Goal: Contribute content

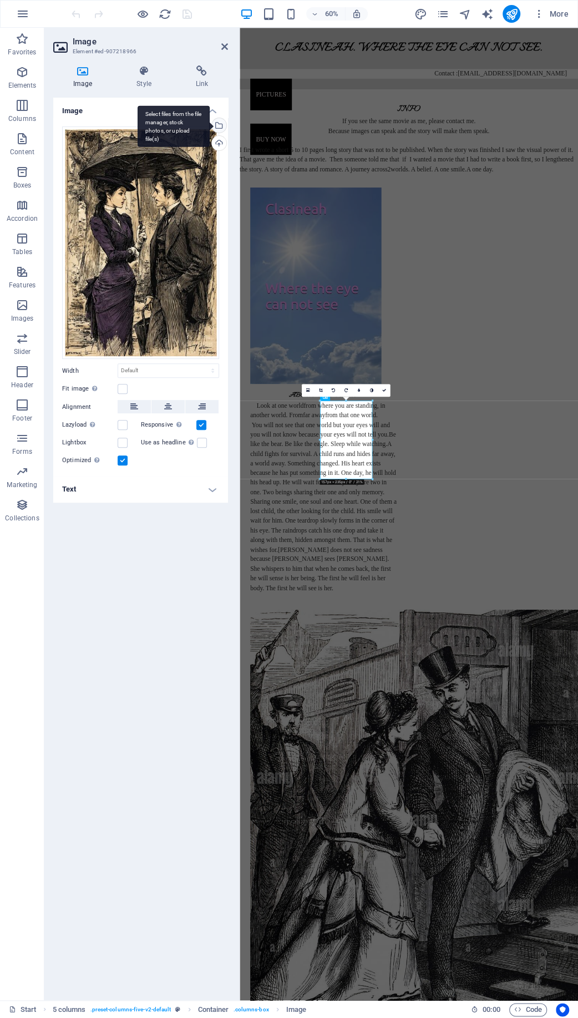
click at [222, 127] on div "Select files from the file manager, stock photos, or upload file(s)" at bounding box center [218, 126] width 17 height 17
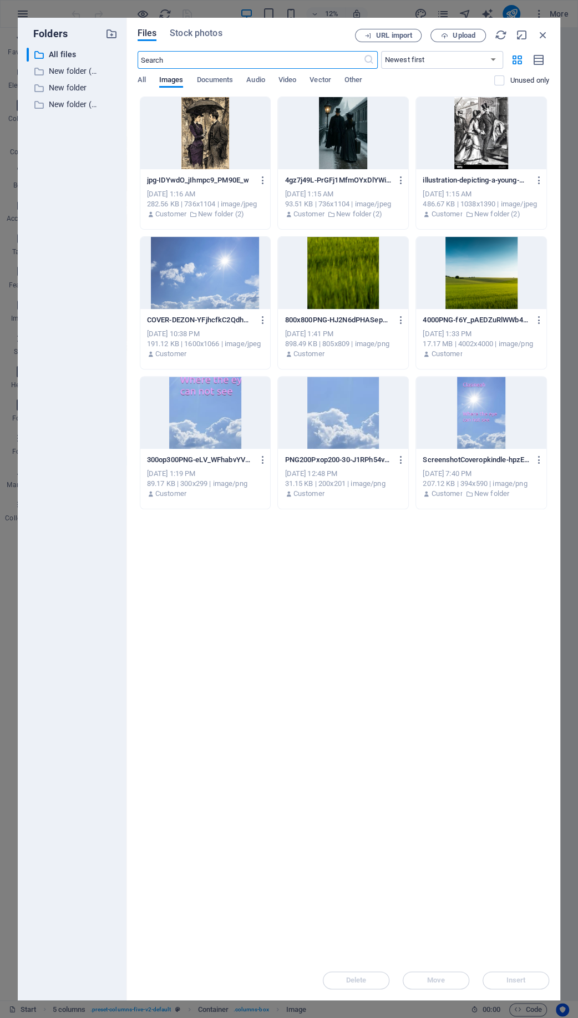
click at [356, 409] on div at bounding box center [343, 413] width 130 height 72
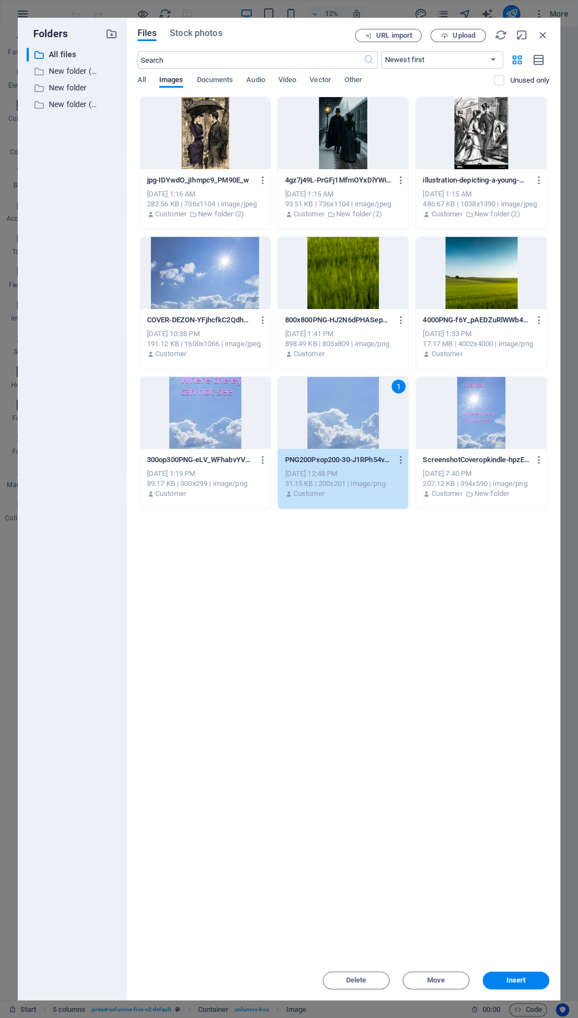
click at [347, 289] on div at bounding box center [343, 273] width 130 height 72
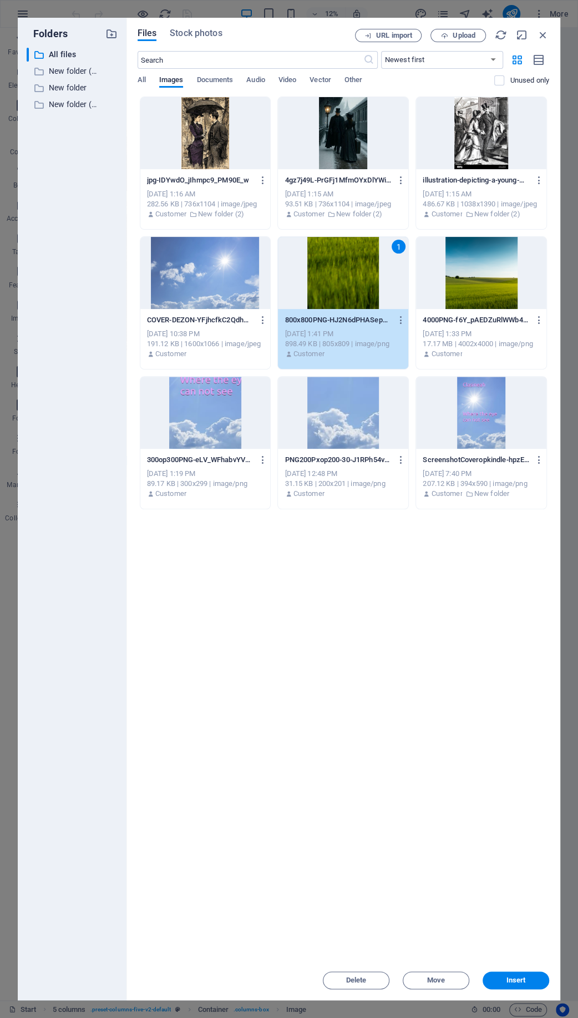
click at [347, 289] on div "1" at bounding box center [343, 273] width 130 height 72
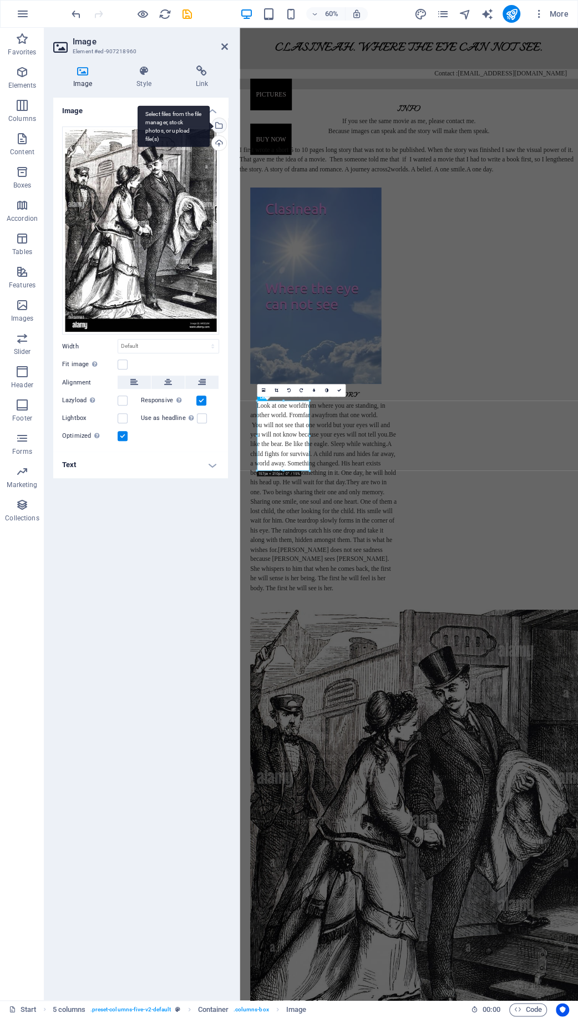
click at [221, 120] on div "Select files from the file manager, stock photos, or upload file(s)" at bounding box center [218, 126] width 17 height 17
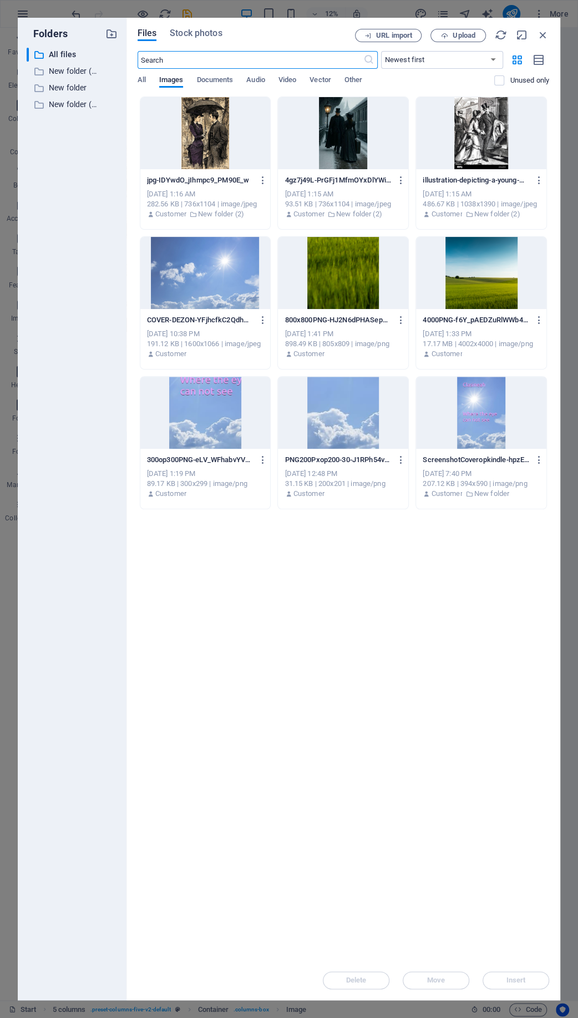
click at [346, 260] on div at bounding box center [343, 273] width 130 height 72
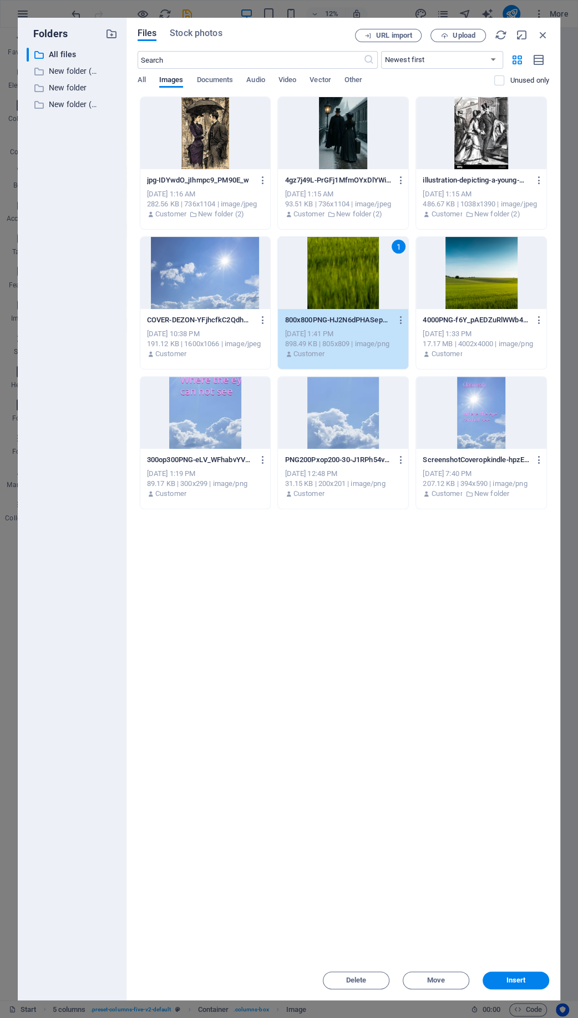
drag, startPoint x: 346, startPoint y: 260, endPoint x: 150, endPoint y: 340, distance: 211.4
click at [346, 260] on div "1" at bounding box center [343, 273] width 130 height 72
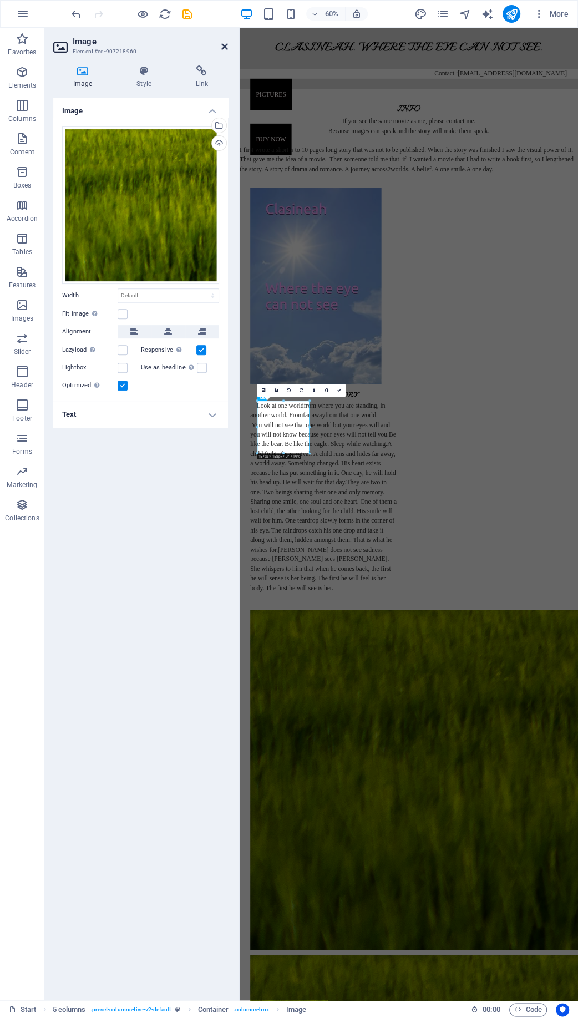
click at [226, 47] on icon at bounding box center [224, 46] width 7 height 9
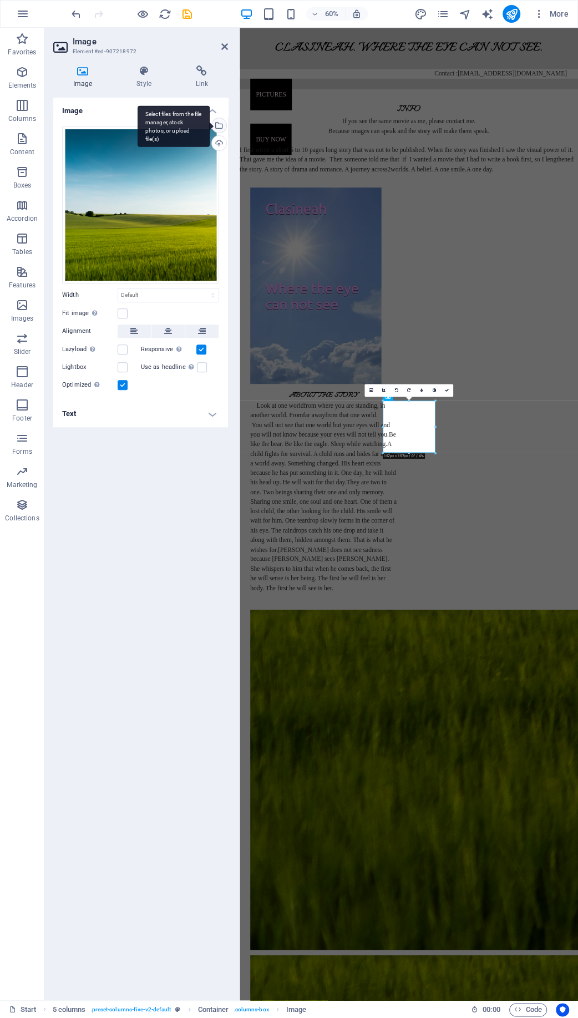
click at [220, 118] on div "Select files from the file manager, stock photos, or upload file(s)" at bounding box center [218, 126] width 17 height 17
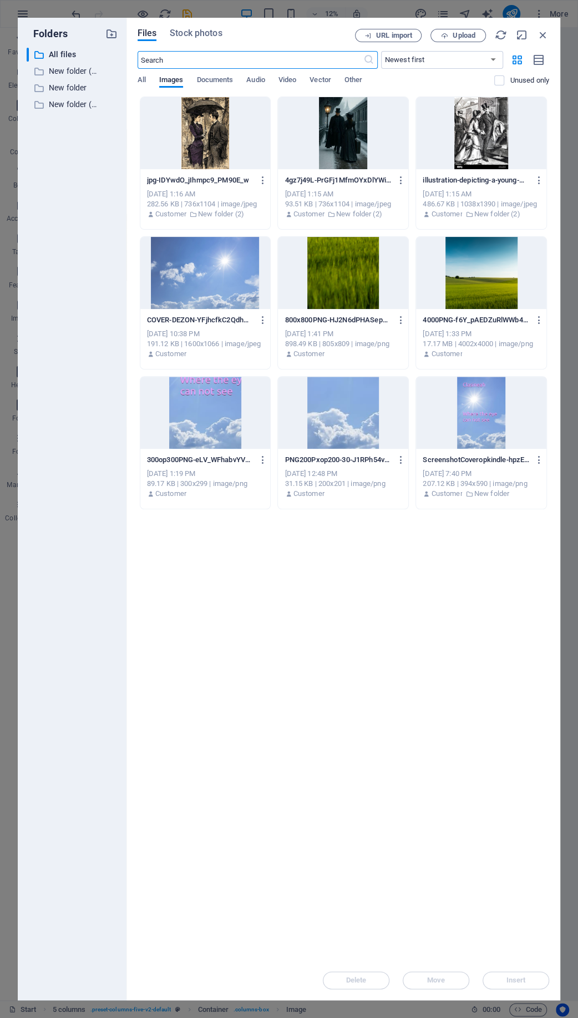
click at [361, 272] on div at bounding box center [343, 273] width 130 height 72
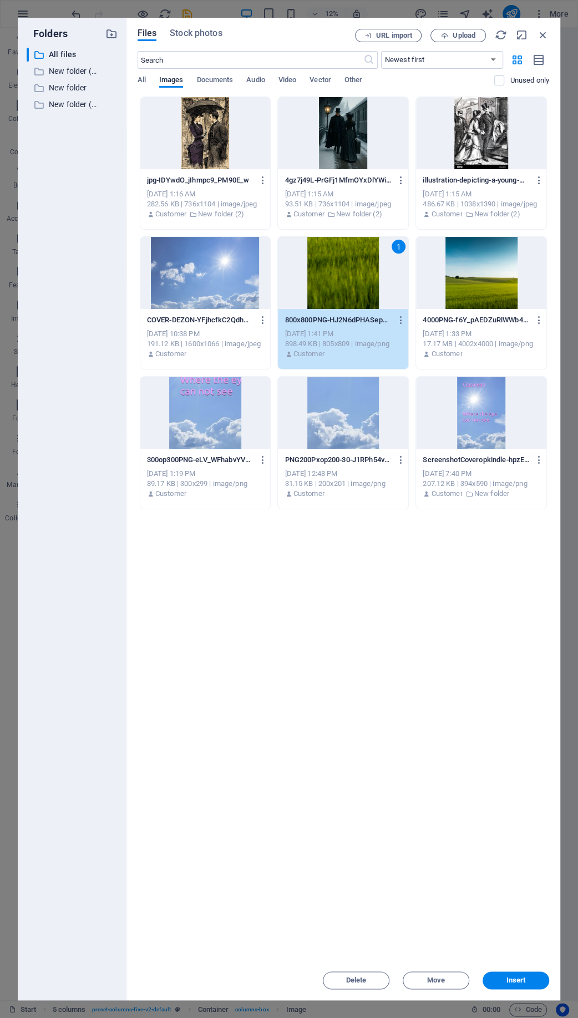
click at [361, 272] on div "1" at bounding box center [343, 273] width 130 height 72
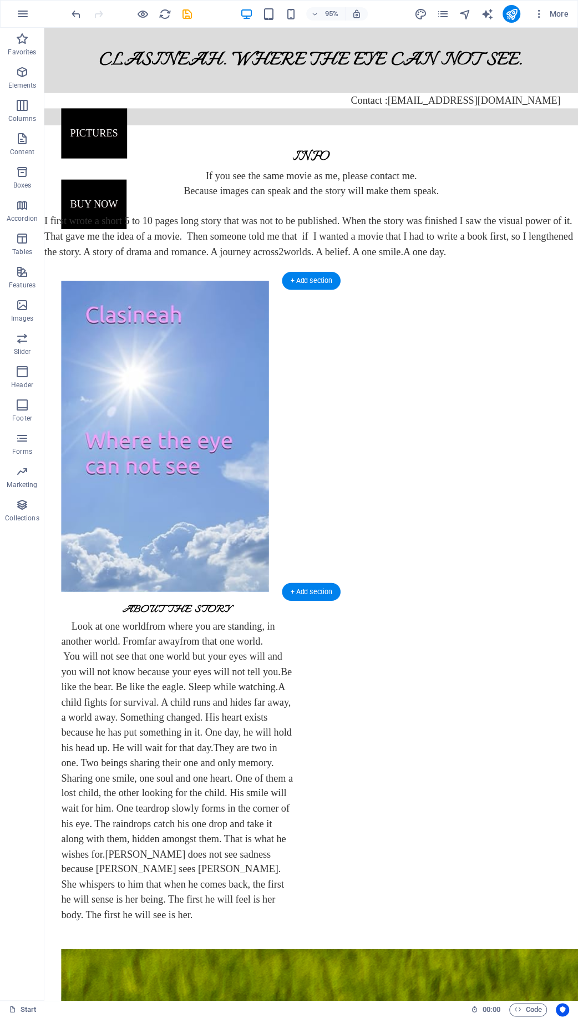
click at [306, 650] on div "Look at one world from where you are standing, in another world. From far away …" at bounding box center [184, 810] width 244 height 320
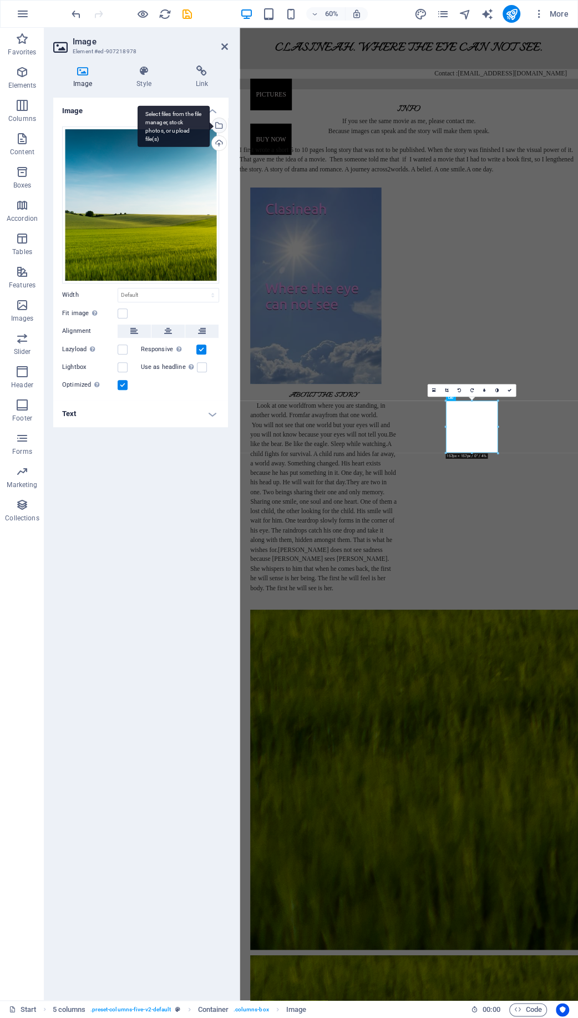
click at [219, 124] on div "Select files from the file manager, stock photos, or upload file(s)" at bounding box center [218, 126] width 17 height 17
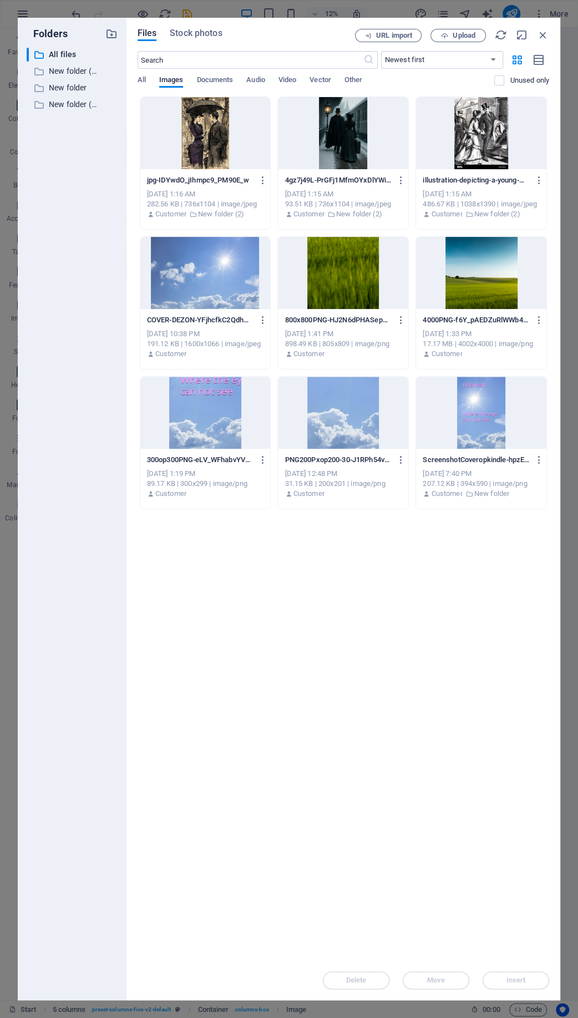
drag, startPoint x: 361, startPoint y: 266, endPoint x: 199, endPoint y: 390, distance: 204.2
click at [361, 266] on div at bounding box center [343, 273] width 130 height 72
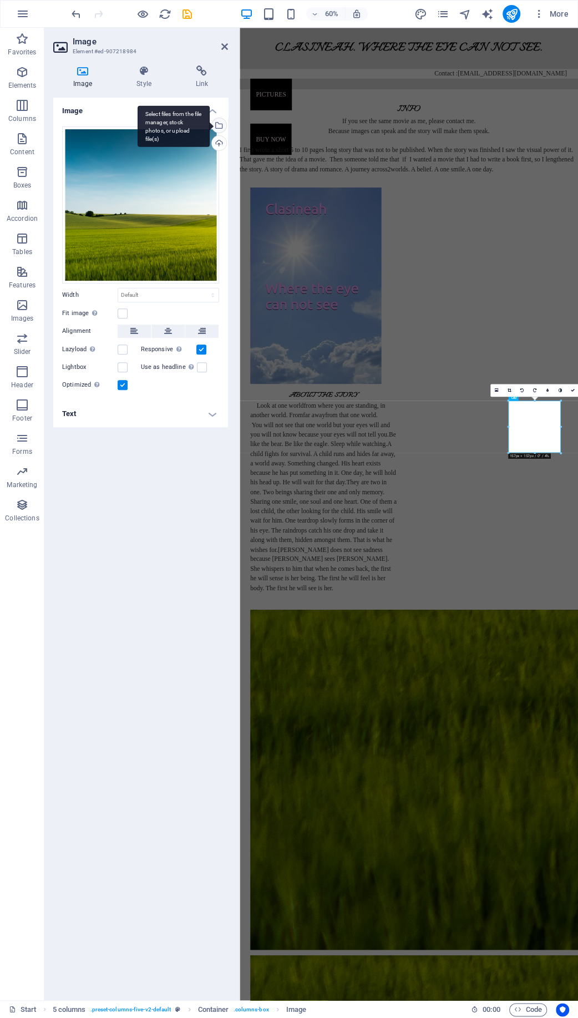
click at [220, 126] on div "Select files from the file manager, stock photos, or upload file(s)" at bounding box center [218, 126] width 17 height 17
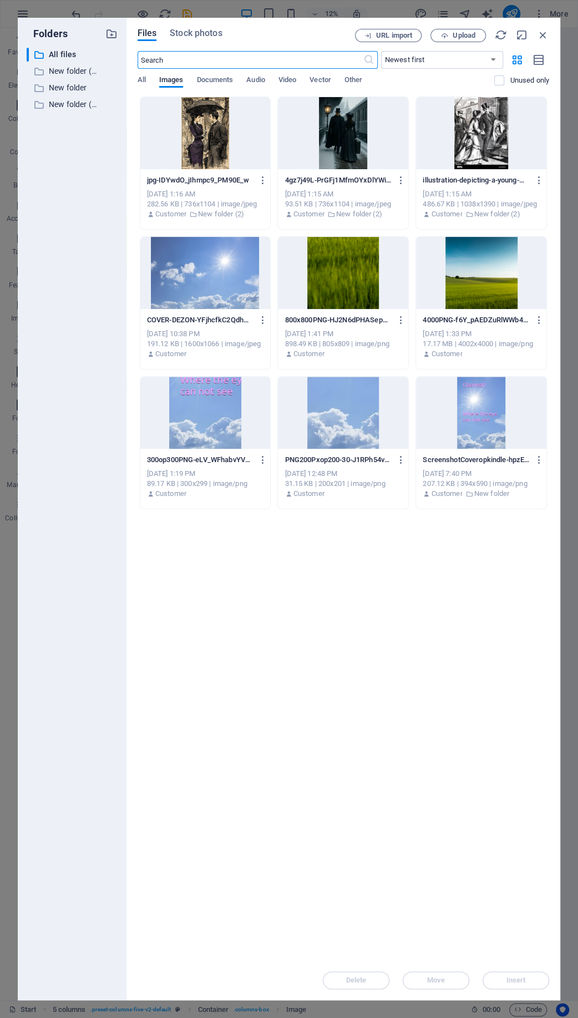
click at [349, 279] on div at bounding box center [343, 273] width 130 height 72
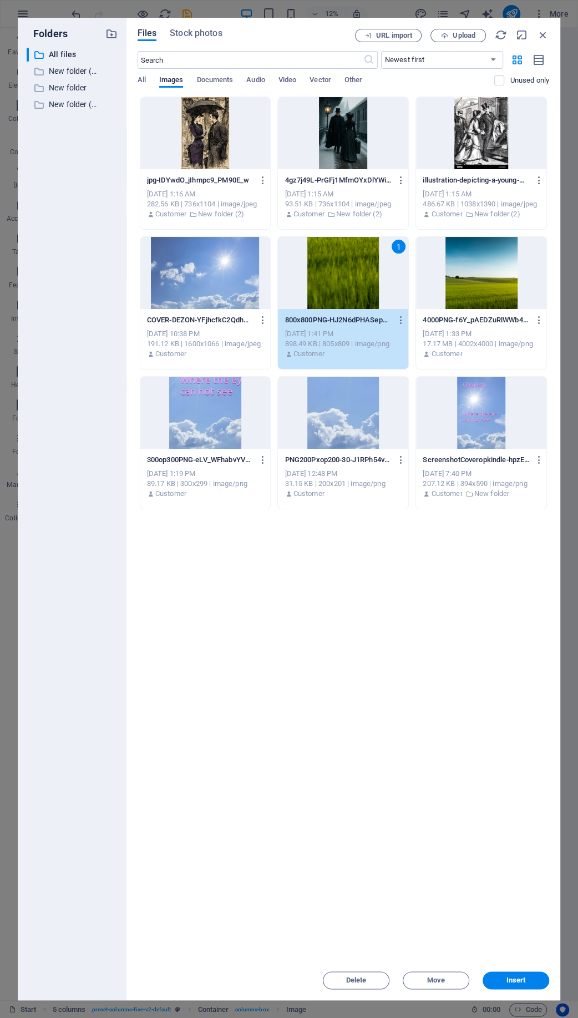
click at [349, 279] on div "1" at bounding box center [343, 273] width 130 height 72
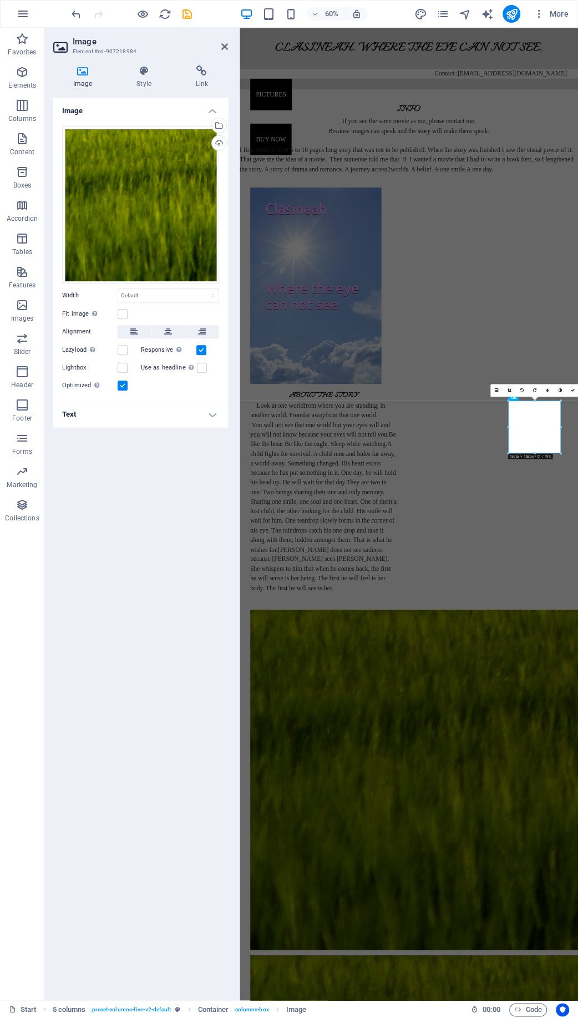
click at [225, 52] on header "Image Element #ed-907218984" at bounding box center [140, 42] width 175 height 29
click at [223, 46] on icon at bounding box center [224, 46] width 7 height 9
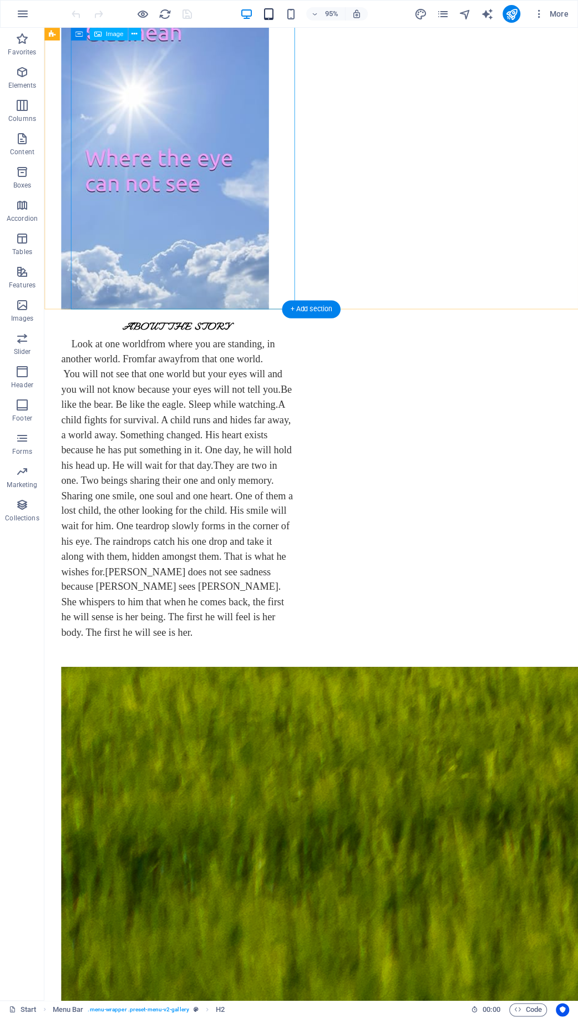
scroll to position [298, 0]
